Goal: Find specific page/section: Find specific page/section

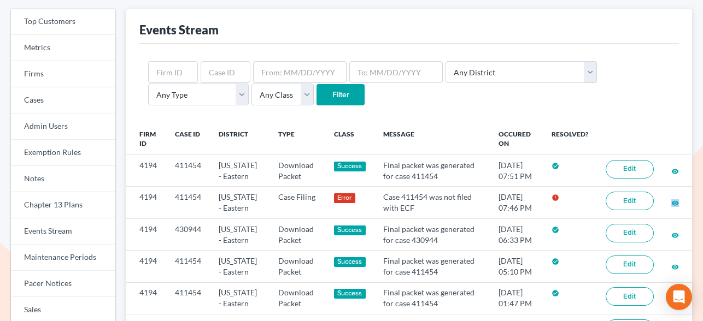
scroll to position [42, 0]
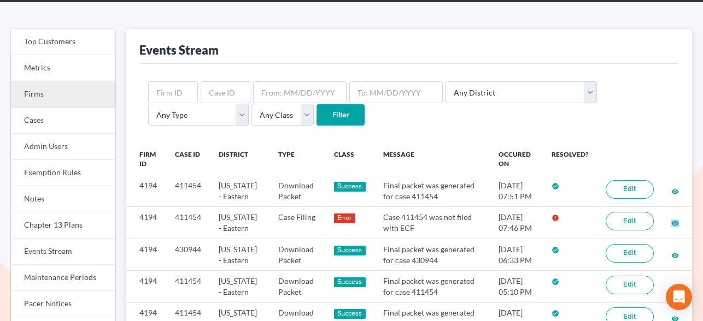
click at [34, 89] on link "Firms" at bounding box center [63, 94] width 104 height 26
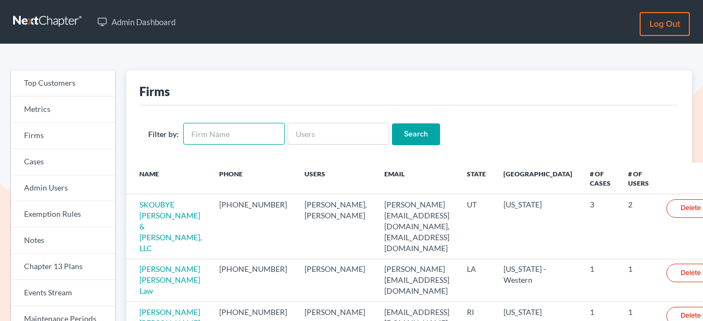
click at [218, 137] on input "text" at bounding box center [234, 134] width 102 height 22
type input "Teague"
click at [392, 124] on input "Search" at bounding box center [416, 135] width 48 height 22
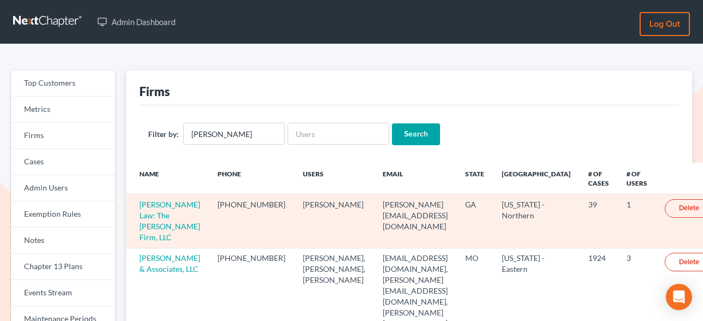
scroll to position [72, 0]
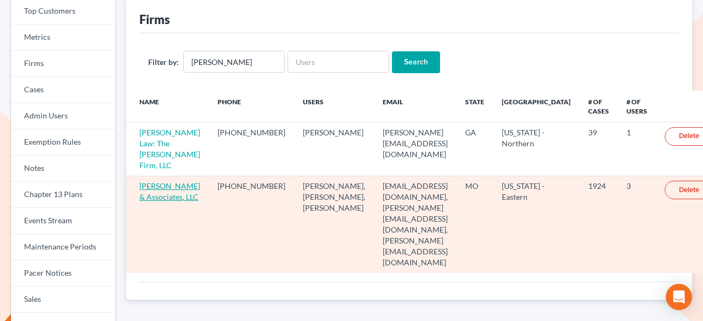
click at [150, 194] on link "Teague & Associates, LLC" at bounding box center [169, 192] width 61 height 20
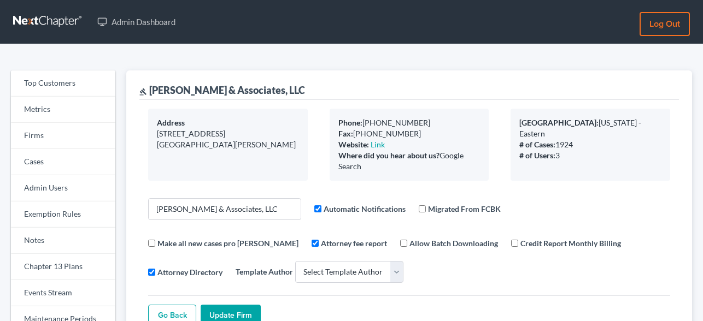
select select
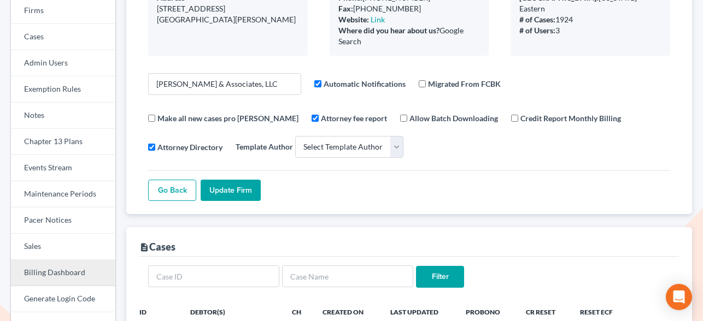
click at [50, 271] on link "Billing Dashboard" at bounding box center [63, 273] width 104 height 26
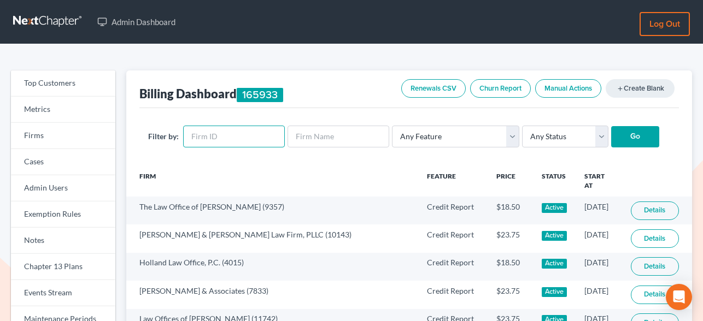
click at [211, 137] on input "text" at bounding box center [234, 137] width 102 height 22
paste input "8670"
type input "8670"
click at [627, 126] on input "Go" at bounding box center [635, 137] width 48 height 22
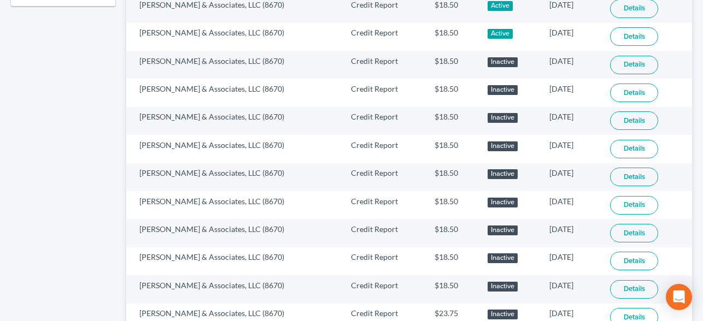
scroll to position [793, 0]
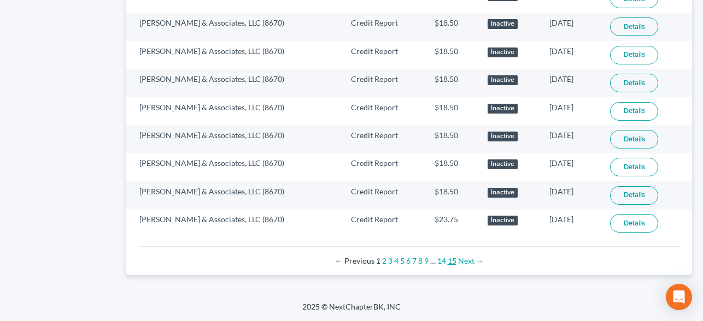
click at [449, 262] on link "15" at bounding box center [452, 260] width 9 height 9
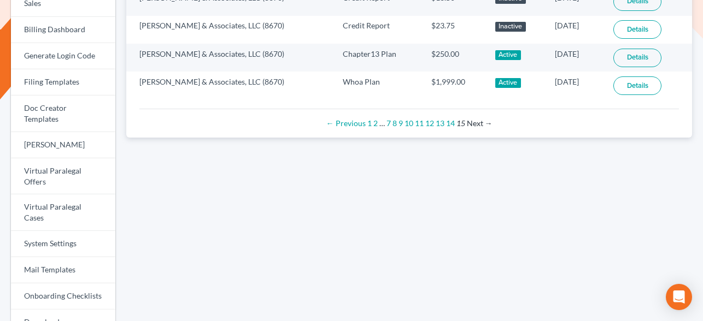
scroll to position [368, 0]
click at [395, 124] on link "8" at bounding box center [395, 123] width 4 height 9
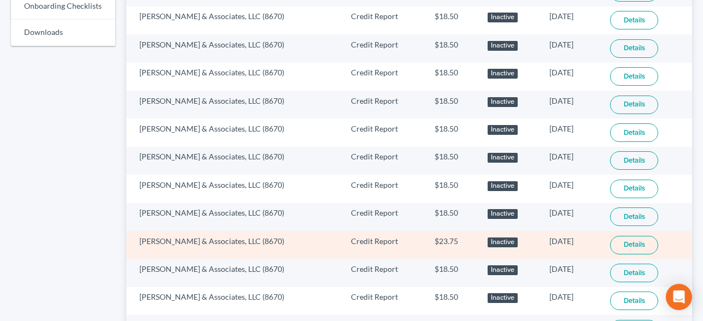
scroll to position [793, 0]
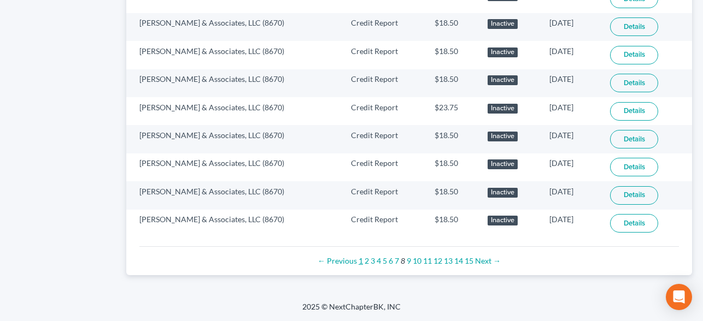
click at [361, 262] on link "1" at bounding box center [361, 260] width 4 height 9
